Goal: Information Seeking & Learning: Learn about a topic

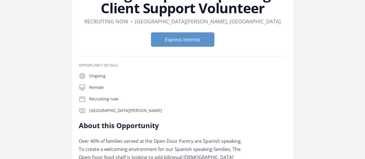
scroll to position [58, 0]
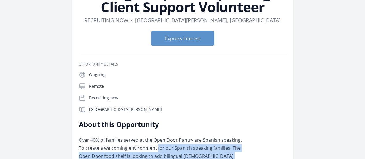
click at [189, 136] on p "Over 40% of families served at the Open Door Pantry are Spanish speaking. To cr…" at bounding box center [163, 152] width 169 height 32
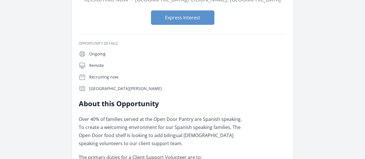
scroll to position [86, 0]
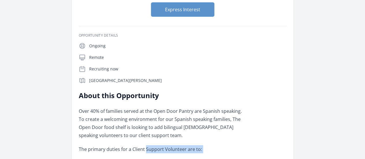
drag, startPoint x: 180, startPoint y: 90, endPoint x: 179, endPoint y: 105, distance: 15.1
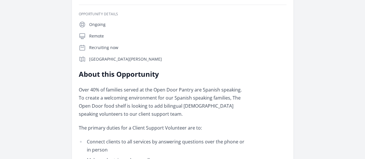
scroll to position [115, 0]
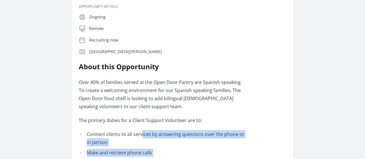
drag, startPoint x: 176, startPoint y: 79, endPoint x: 178, endPoint y: 120, distance: 41.0
click at [178, 120] on div "Over 40% of families served at the Open Door Pantry are Spanish speaking. To cr…" at bounding box center [163, 161] width 169 height 167
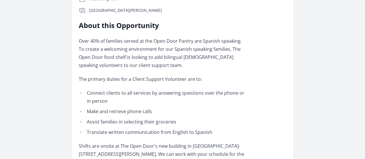
scroll to position [173, 0]
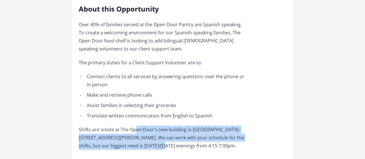
drag, startPoint x: 171, startPoint y: 69, endPoint x: 172, endPoint y: 84, distance: 15.0
click at [172, 125] on p "Shifts are onsite at The Open Door's new building in [GEOGRAPHIC_DATA]-[STREET_…" at bounding box center [163, 137] width 169 height 24
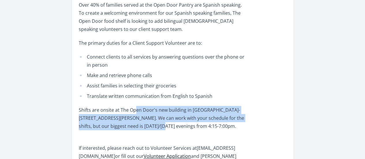
scroll to position [202, 0]
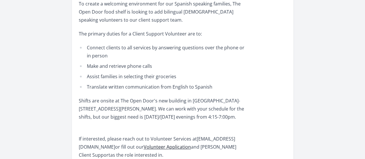
click at [172, 127] on p "If interested, please reach out to Volunteer Services at [EMAIL_ADDRESS][DOMAIN…" at bounding box center [163, 143] width 169 height 32
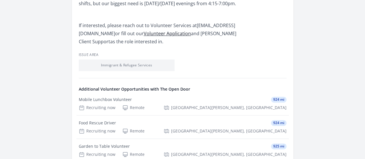
scroll to position [317, 0]
